Goal: Use online tool/utility: Use online tool/utility

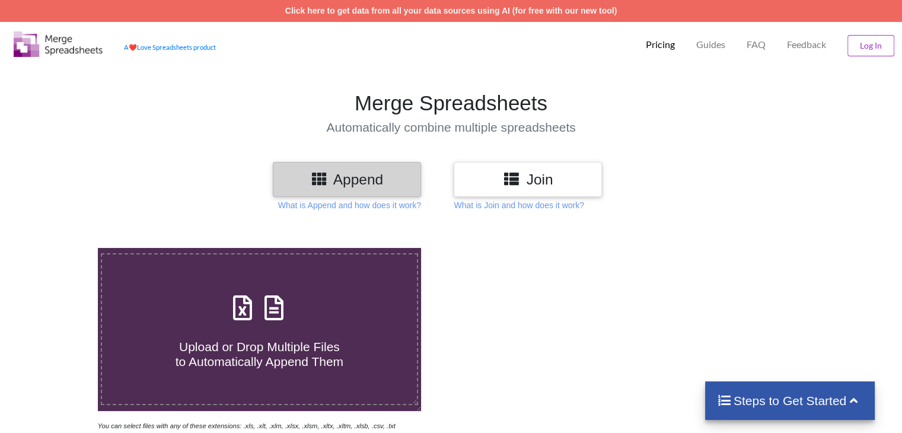
scroll to position [59, 0]
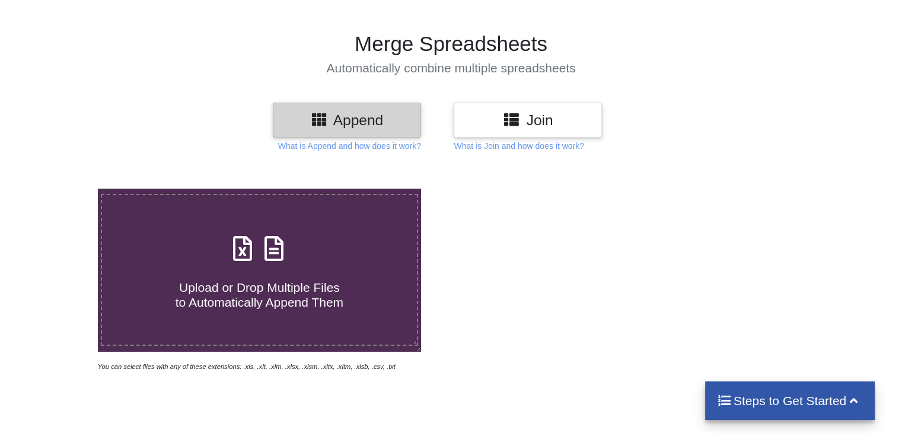
click at [241, 254] on icon at bounding box center [243, 242] width 30 height 25
click at [62, 189] on input "Upload or Drop Multiple Files to Automatically Append Them" at bounding box center [62, 189] width 0 height 0
type input "C:\fakepath\RIRUTA PBS OP 2.xlsx"
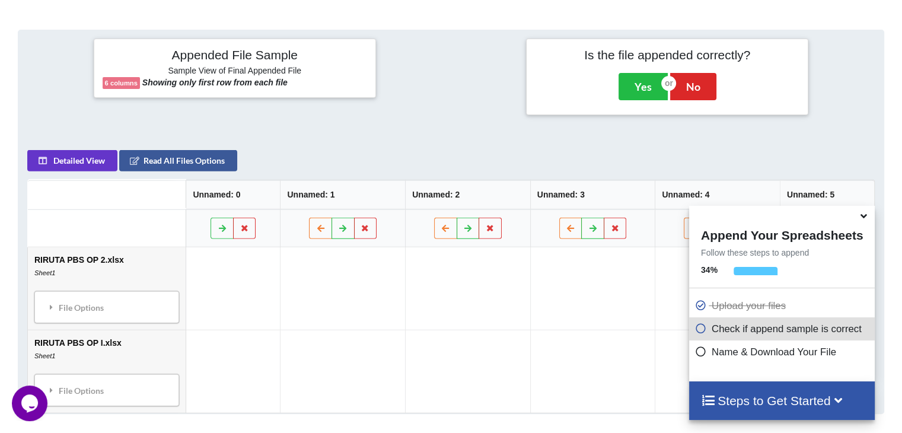
scroll to position [468, 0]
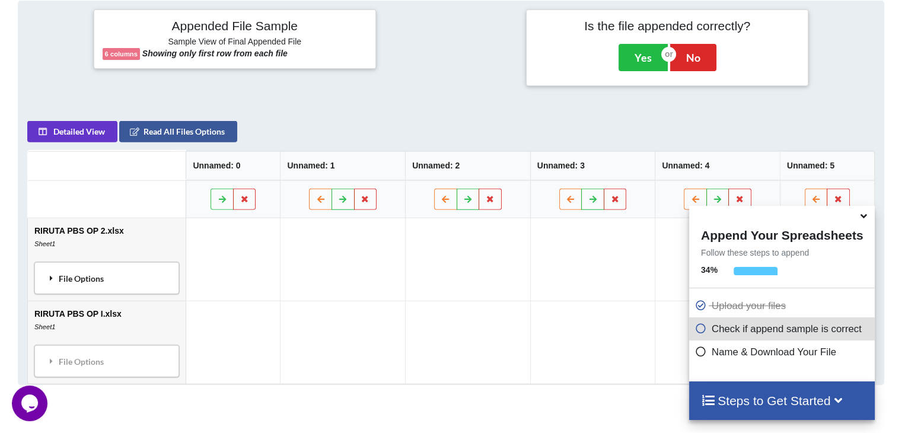
click at [65, 273] on div "File Options" at bounding box center [107, 278] width 138 height 25
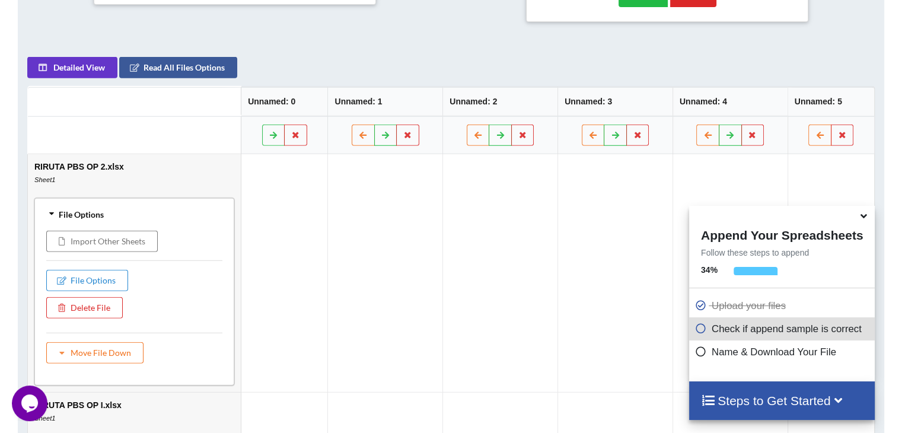
scroll to position [409, 0]
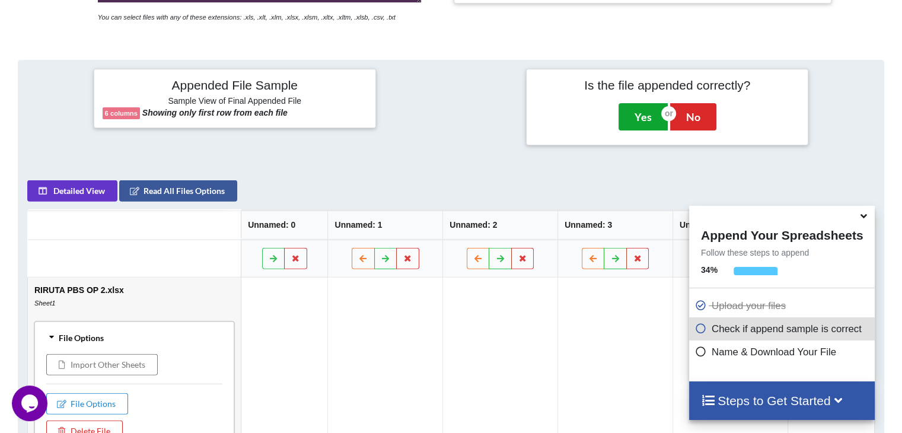
click at [643, 117] on button "Yes" at bounding box center [642, 116] width 49 height 27
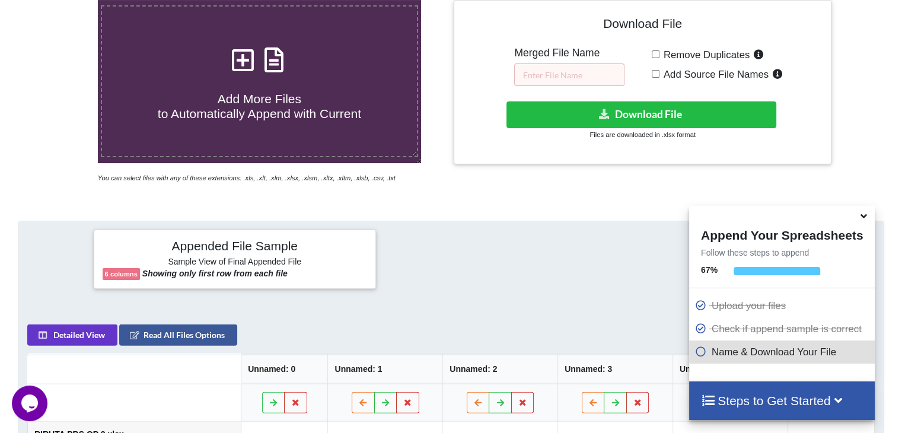
scroll to position [247, 0]
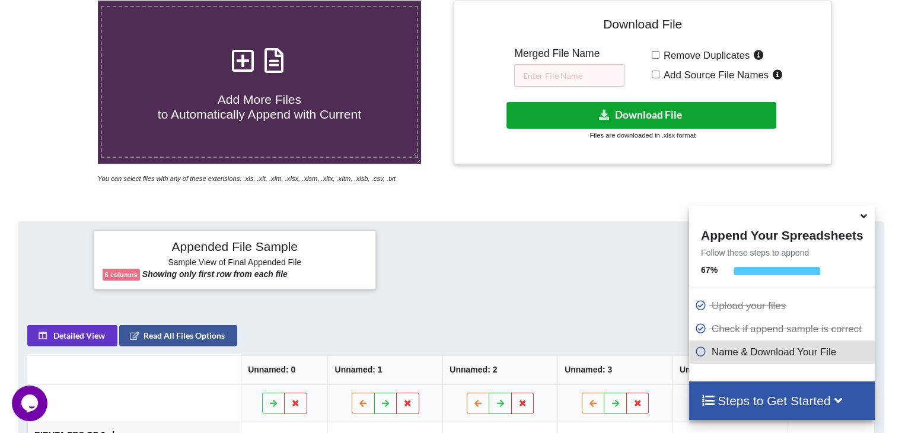
click at [668, 116] on button "Download File" at bounding box center [641, 115] width 270 height 27
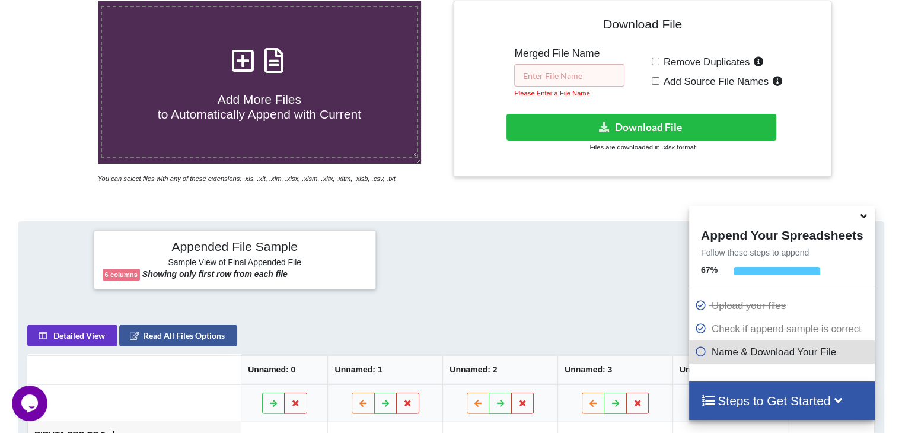
click at [576, 77] on input "text" at bounding box center [569, 75] width 110 height 23
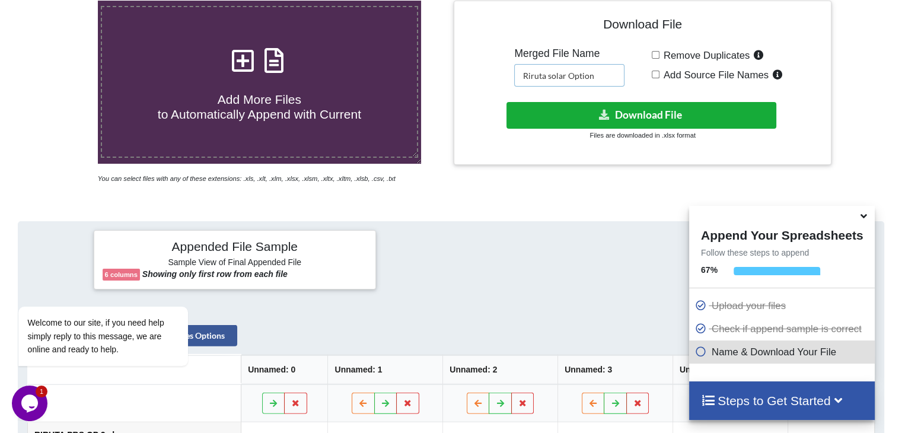
type input "Riruta solar Option"
click at [602, 112] on icon at bounding box center [604, 114] width 12 height 9
